Goal: Find specific page/section: Find specific page/section

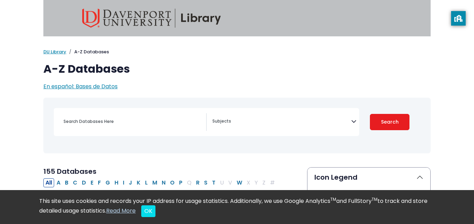
click at [272, 107] on div "[MEDICAL_DATA] Guide" at bounding box center [237, 126] width 379 height 50
click at [278, 123] on textarea "Search" at bounding box center [281, 122] width 139 height 6
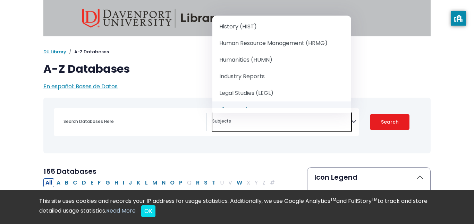
scroll to position [477, 0]
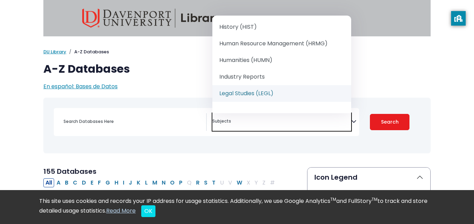
click at [153, 107] on div "[MEDICAL_DATA] Guide" at bounding box center [237, 126] width 379 height 50
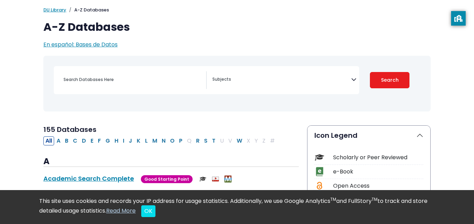
scroll to position [43, 0]
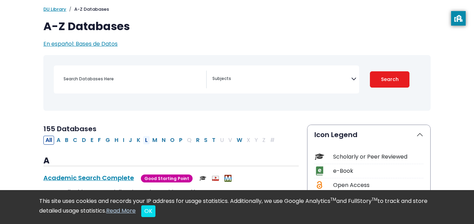
click at [146, 144] on button "L" at bounding box center [146, 140] width 7 height 9
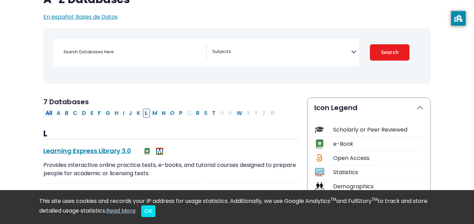
scroll to position [70, 0]
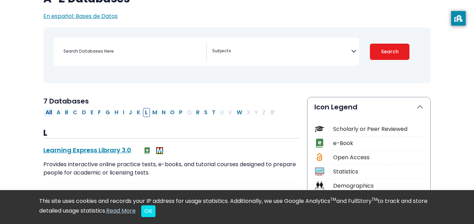
click at [49, 112] on button "All" at bounding box center [48, 112] width 11 height 9
select select "Database Subject Filter"
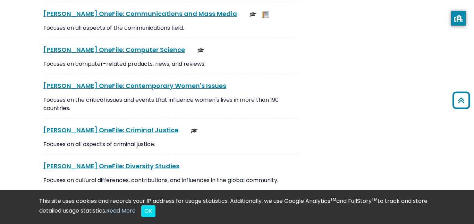
scroll to position [2283, 0]
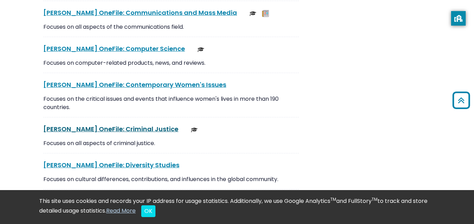
click at [127, 125] on link "[PERSON_NAME] OneFile: Criminal Justice This link opens in a new window" at bounding box center [110, 129] width 135 height 9
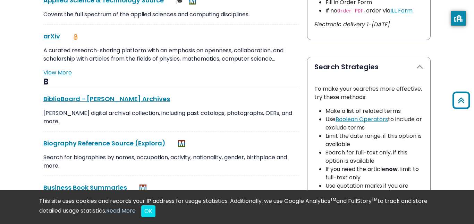
scroll to position [451, 0]
